Goal: Task Accomplishment & Management: Manage account settings

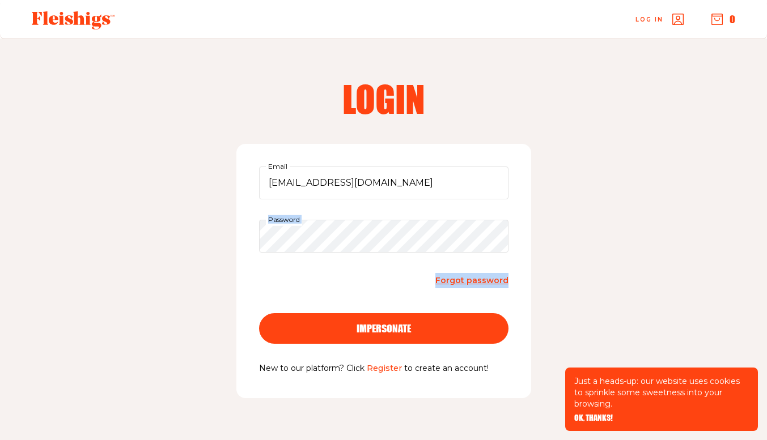
click at [371, 329] on form "[EMAIL_ADDRESS][DOMAIN_NAME] Email Password Forgot password impersonate" at bounding box center [383, 265] width 249 height 196
click at [371, 324] on span "impersonate" at bounding box center [383, 318] width 54 height 10
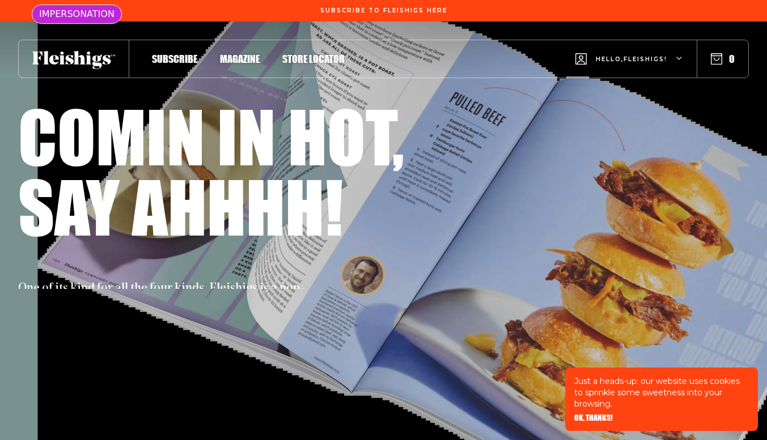
click at [657, 64] on span "Hello, Fleishigs !" at bounding box center [631, 68] width 71 height 27
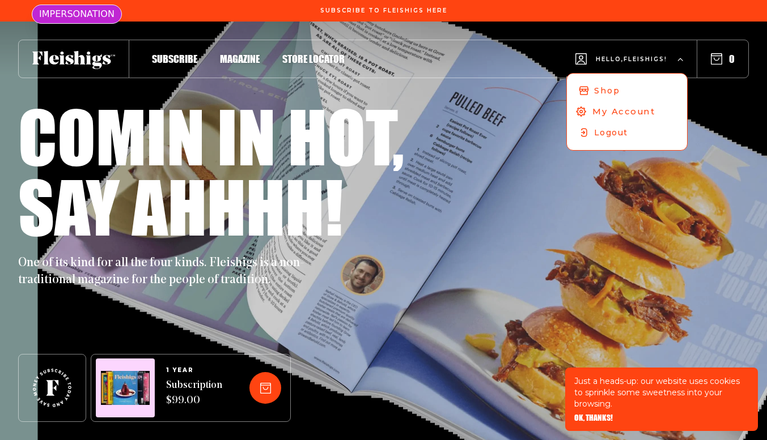
click at [634, 112] on span "My Account" at bounding box center [623, 111] width 63 height 12
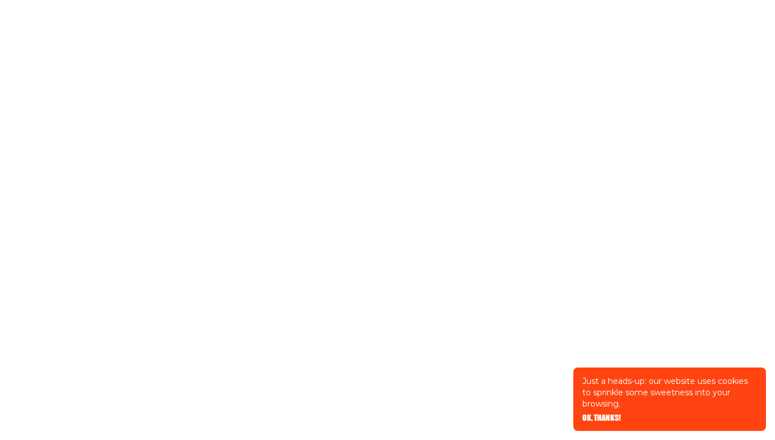
click at [597, 414] on span "OK, THANKS!" at bounding box center [602, 410] width 39 height 8
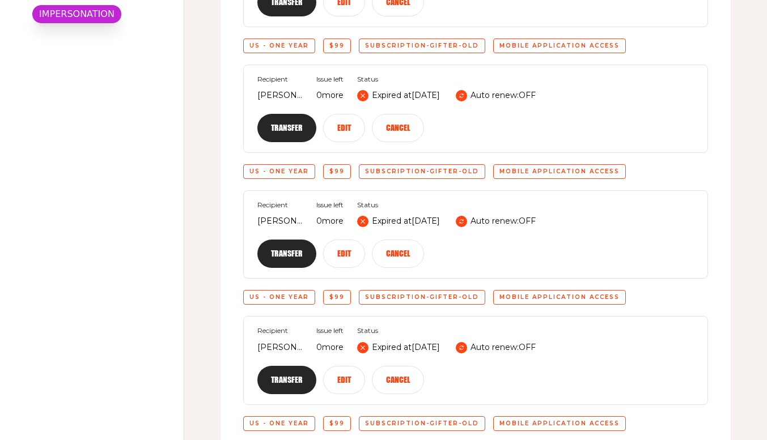
scroll to position [15049, 0]
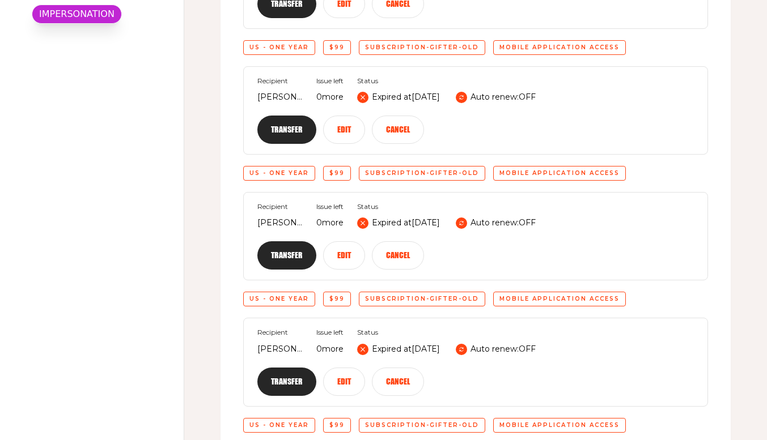
type input "Julie"
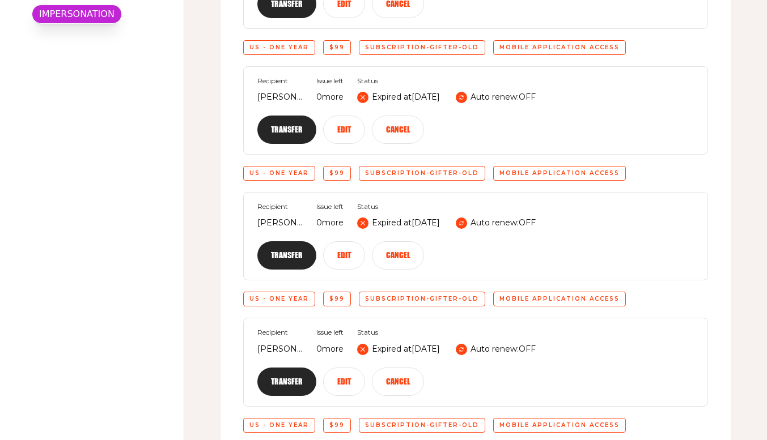
type input "Breslauer"
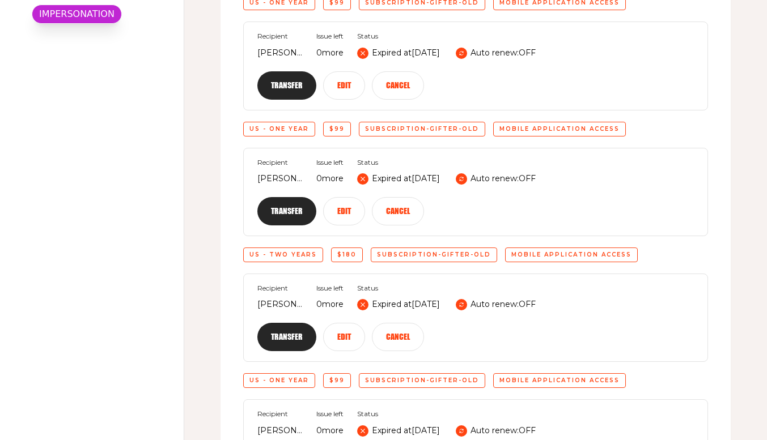
scroll to position [15366, 0]
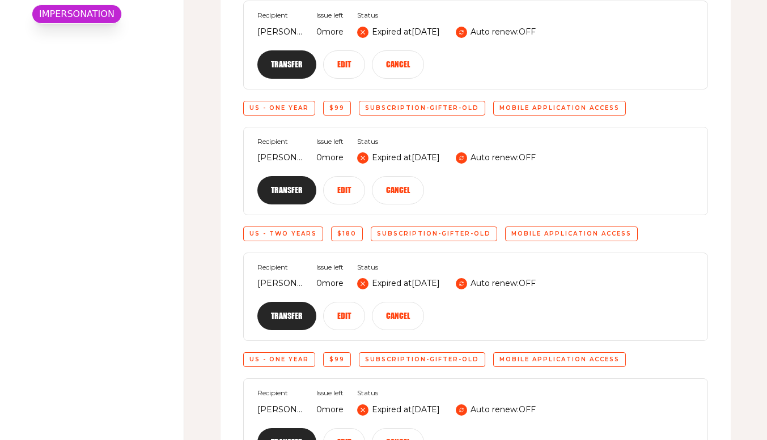
radio input "true"
